Goal: Find specific page/section: Find specific page/section

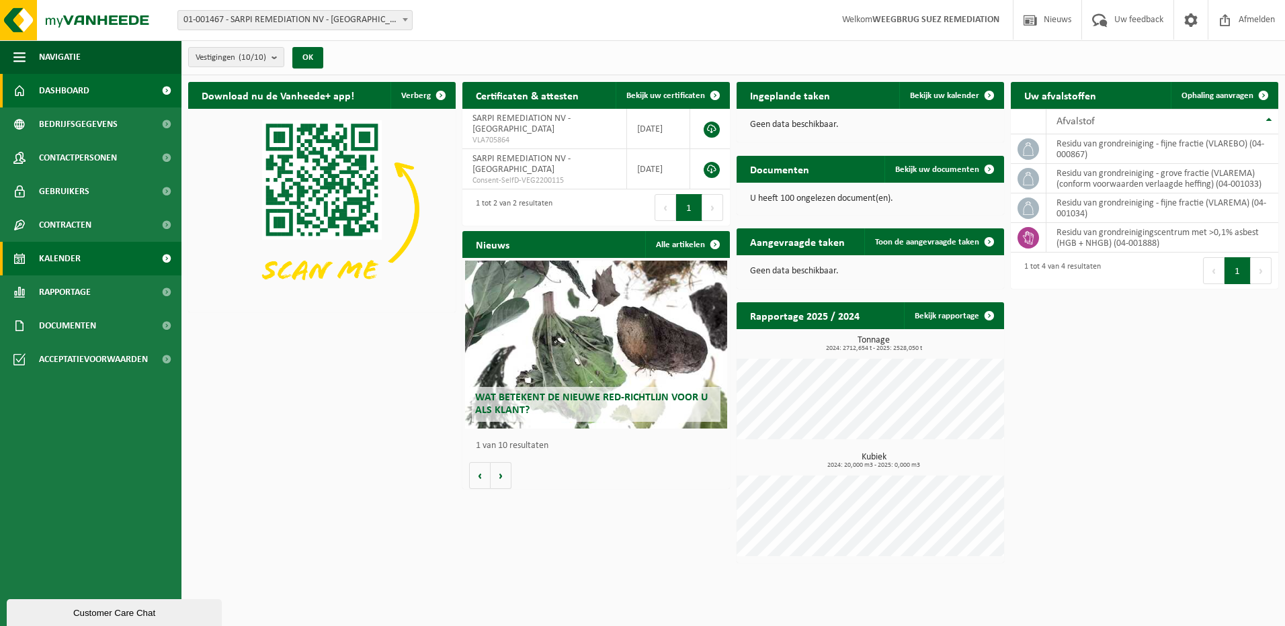
click at [62, 257] on span "Kalender" at bounding box center [60, 259] width 42 height 34
